Goal: Task Accomplishment & Management: Manage account settings

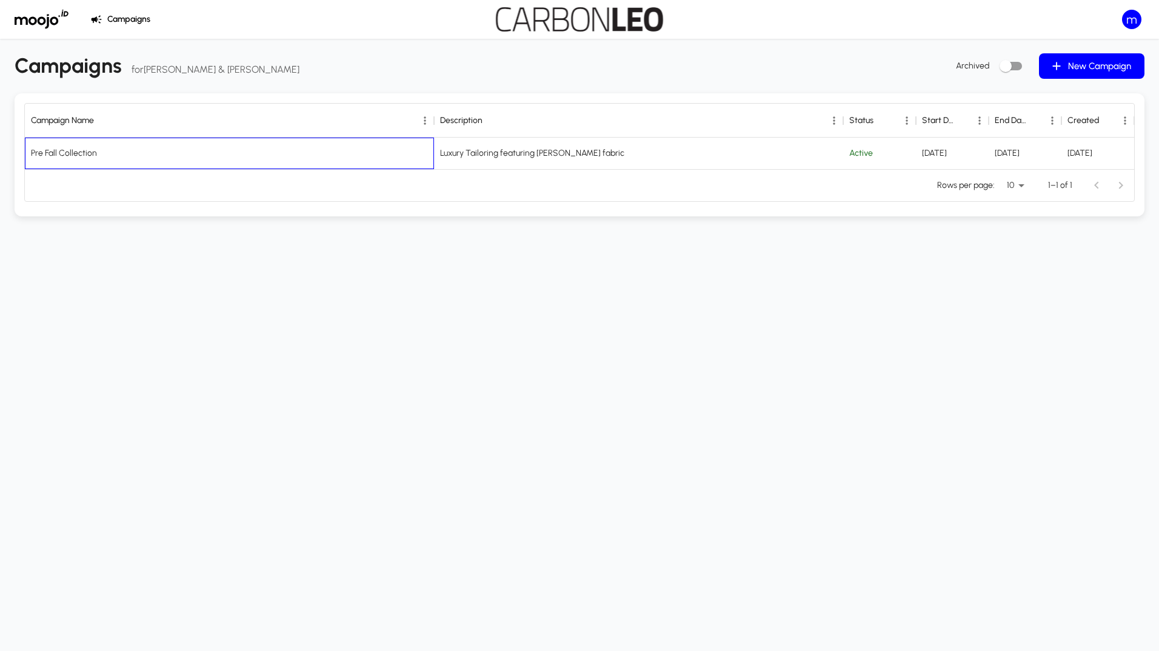
click at [42, 148] on div "Pre Fall Collection" at bounding box center [64, 153] width 66 height 12
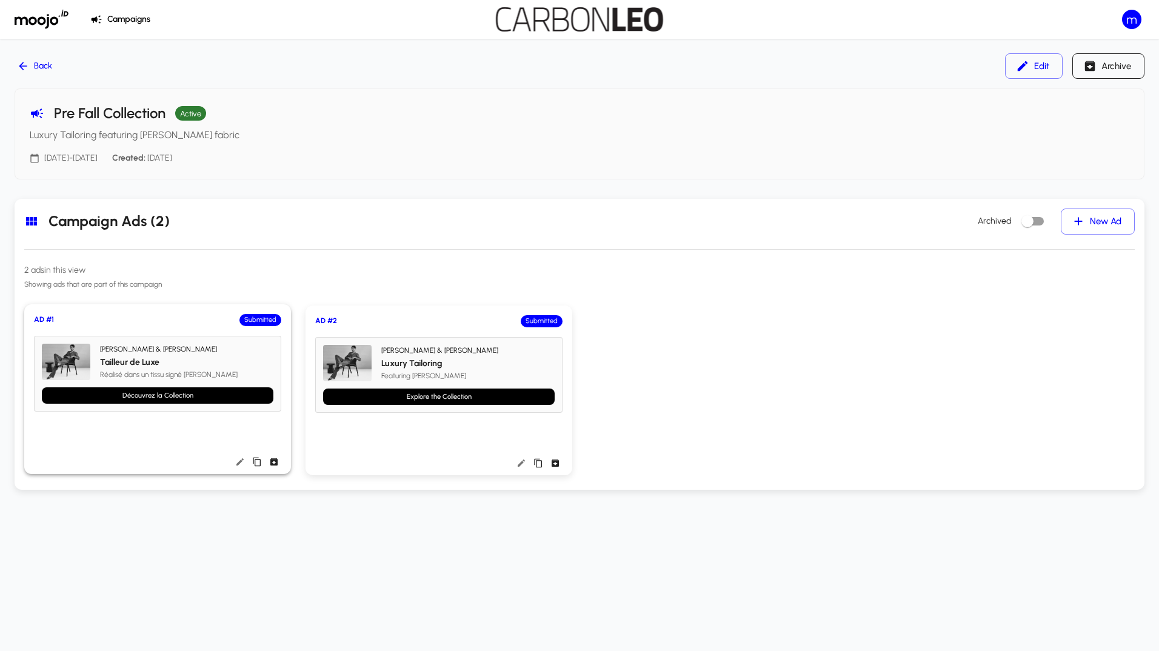
click at [195, 379] on div "JUDITH & CHARLES Tailleur de Luxe Réalisé dans un tissu signé Loro Piana" at bounding box center [186, 362] width 173 height 36
click at [235, 458] on icon "Edit ad" at bounding box center [240, 462] width 10 height 10
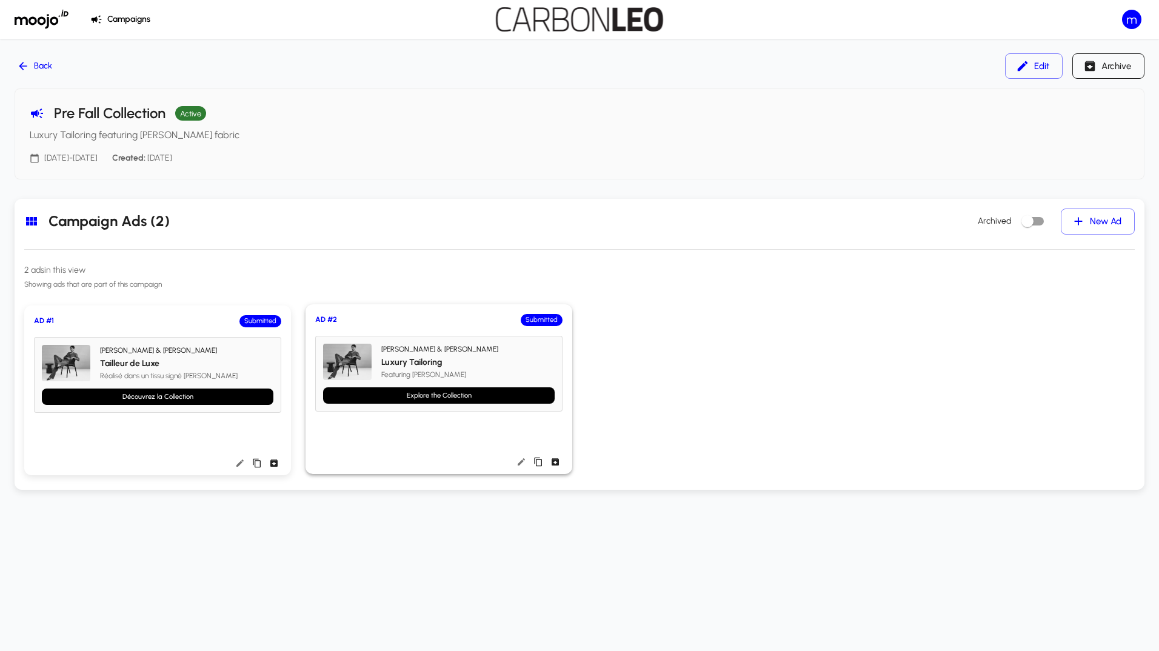
click at [519, 461] on icon "Edit ad" at bounding box center [521, 462] width 10 height 10
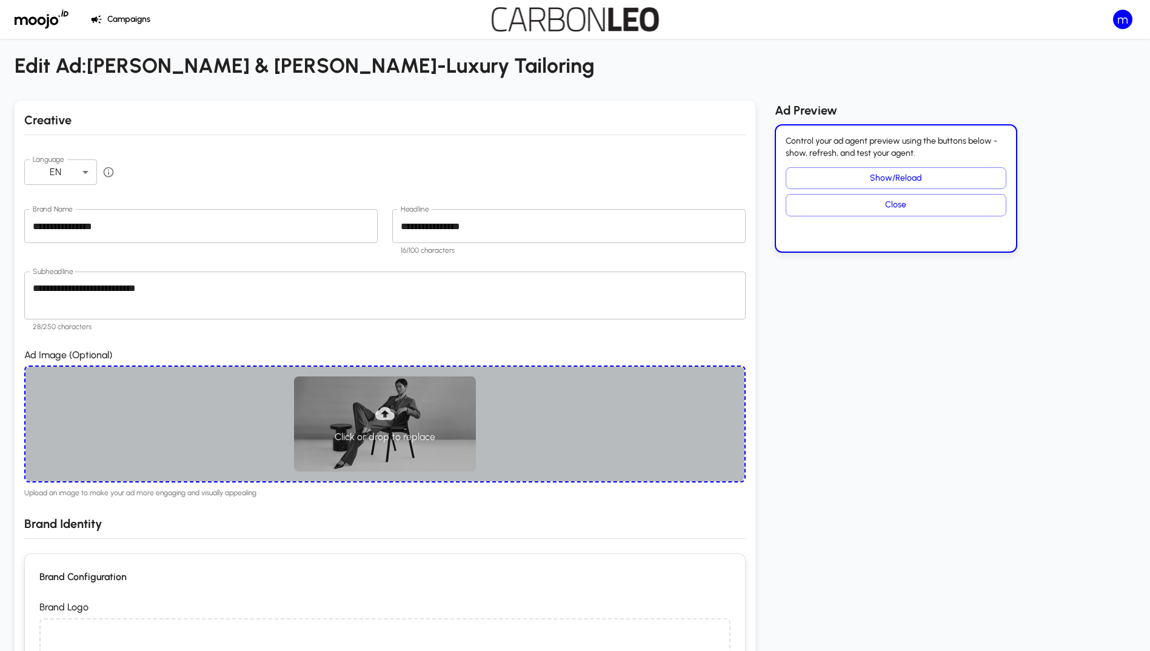
click at [454, 456] on div "Click or drop to replace" at bounding box center [384, 424] width 719 height 115
